Goal: Download file/media

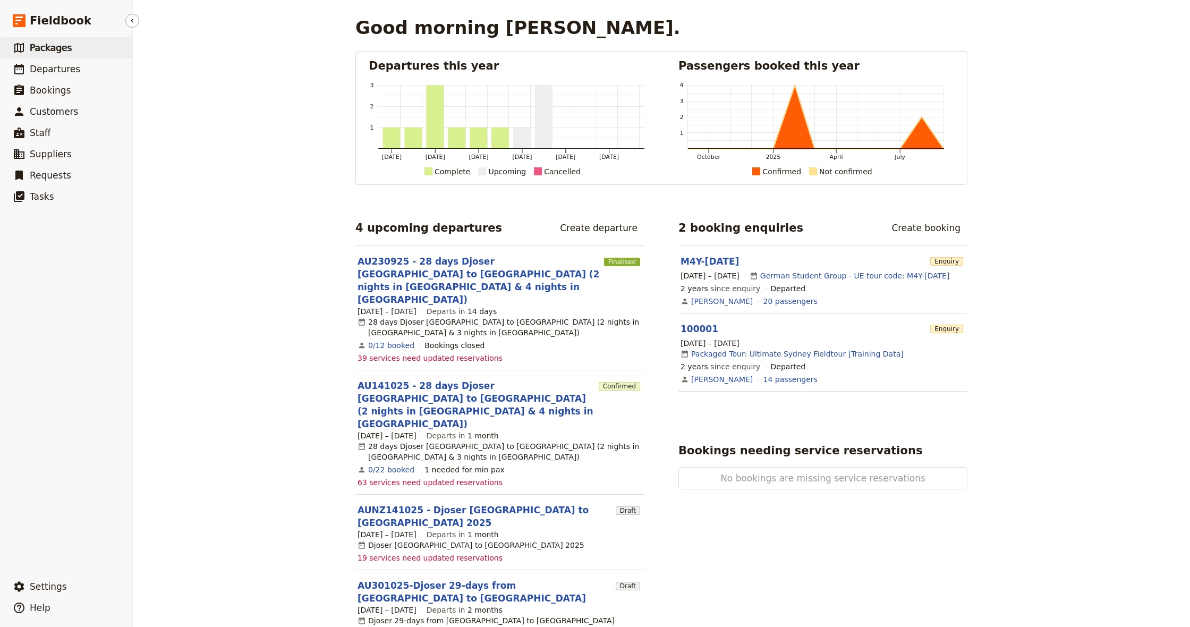
click at [62, 52] on span "Packages" at bounding box center [51, 48] width 42 height 11
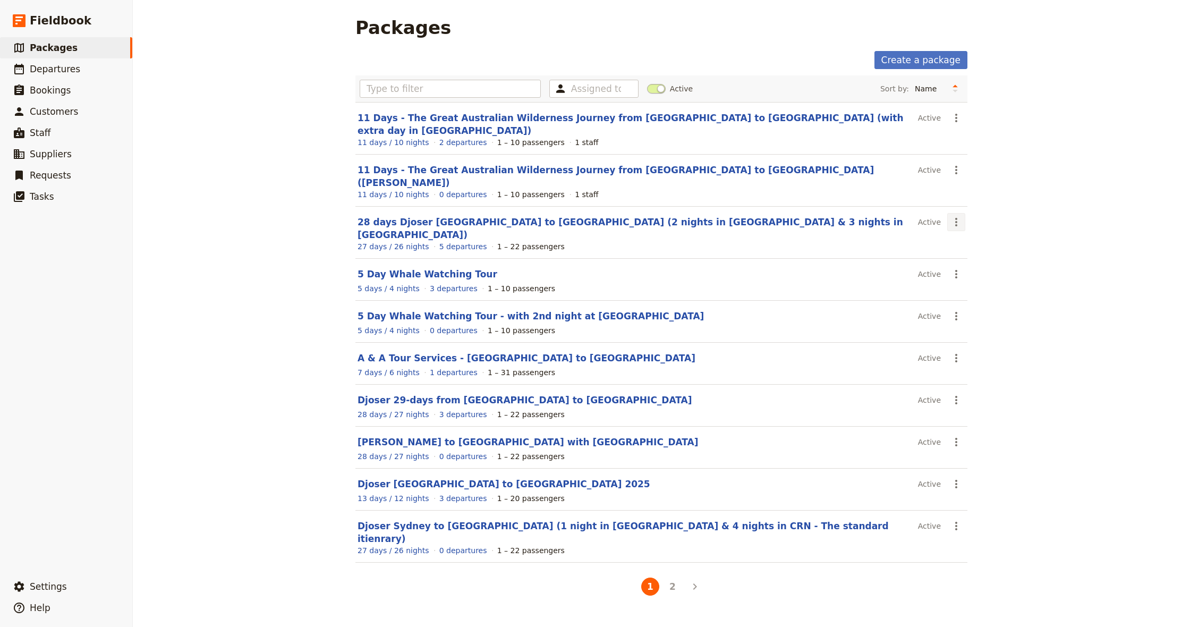
click at [955, 216] on icon "Actions" at bounding box center [956, 222] width 13 height 13
click at [551, 217] on link "28 days Djoser [GEOGRAPHIC_DATA] to [GEOGRAPHIC_DATA] (2 nights in [GEOGRAPHIC_…" at bounding box center [631, 228] width 546 height 23
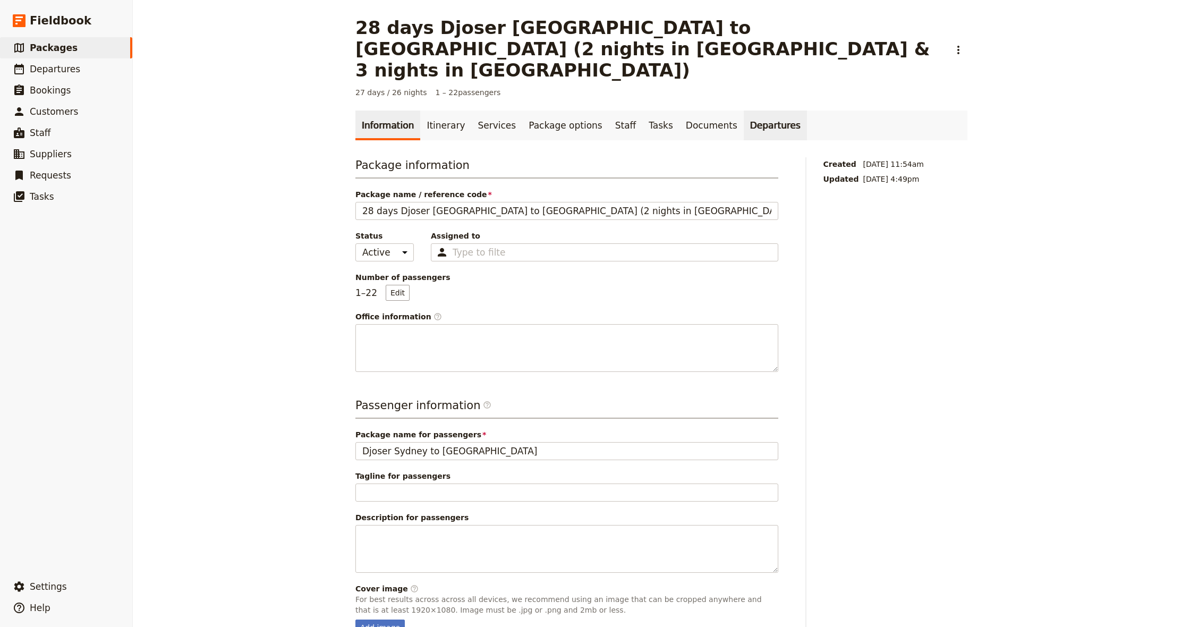
click at [747, 111] on link "Departures" at bounding box center [775, 126] width 63 height 30
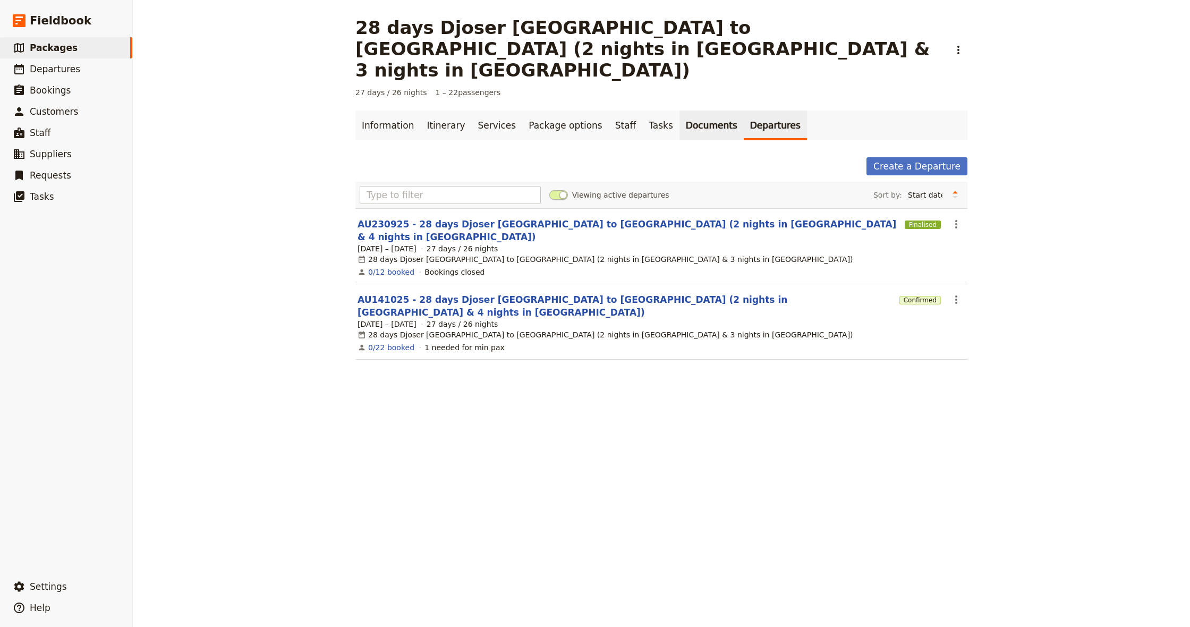
click at [706, 111] on link "Documents" at bounding box center [712, 126] width 64 height 30
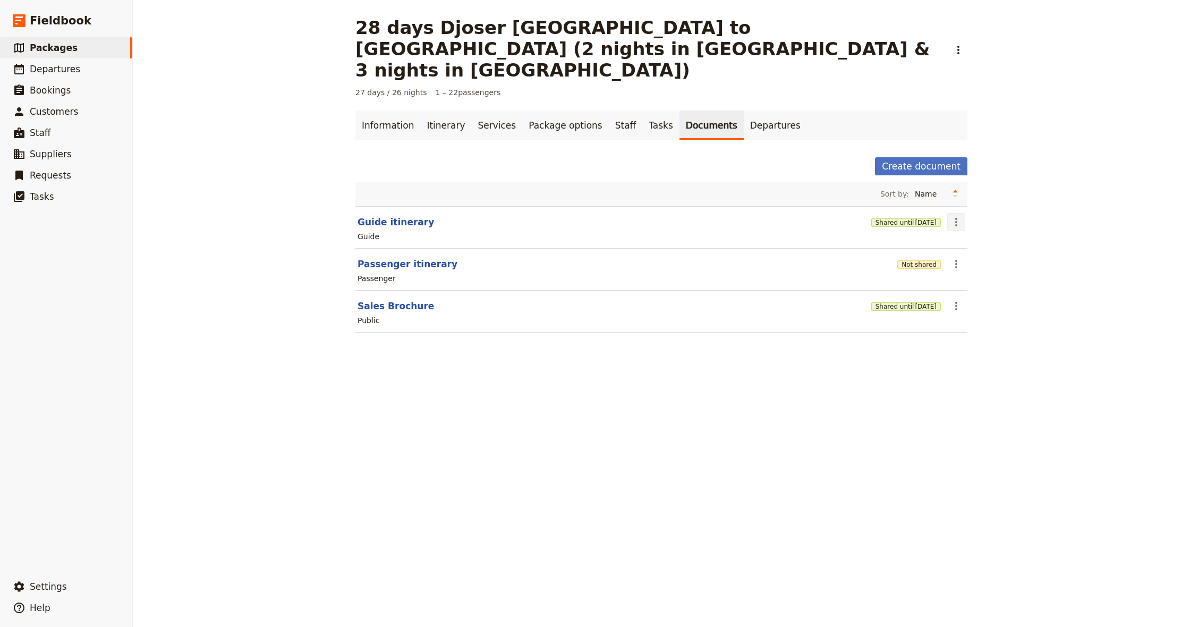
click at [961, 216] on icon "Actions" at bounding box center [956, 222] width 13 height 13
click at [988, 199] on span "Share" at bounding box center [986, 203] width 64 height 11
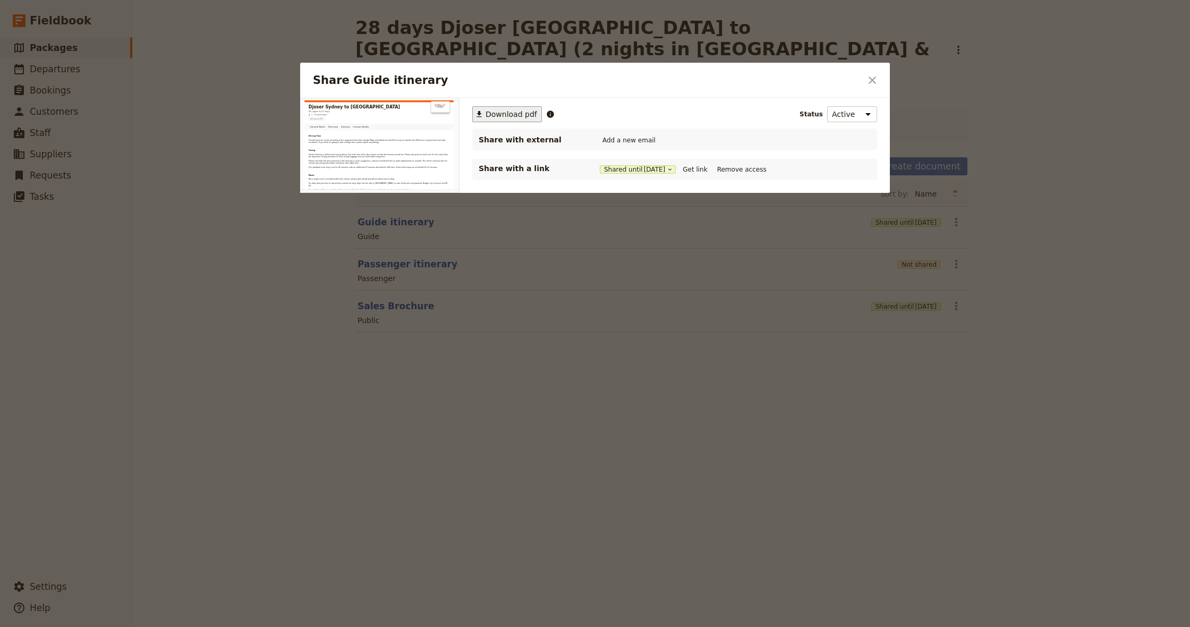
click at [512, 114] on span "Download pdf" at bounding box center [512, 114] width 52 height 11
click at [869, 79] on icon "Close dialog" at bounding box center [872, 80] width 13 height 13
